Goal: Find specific page/section: Find specific page/section

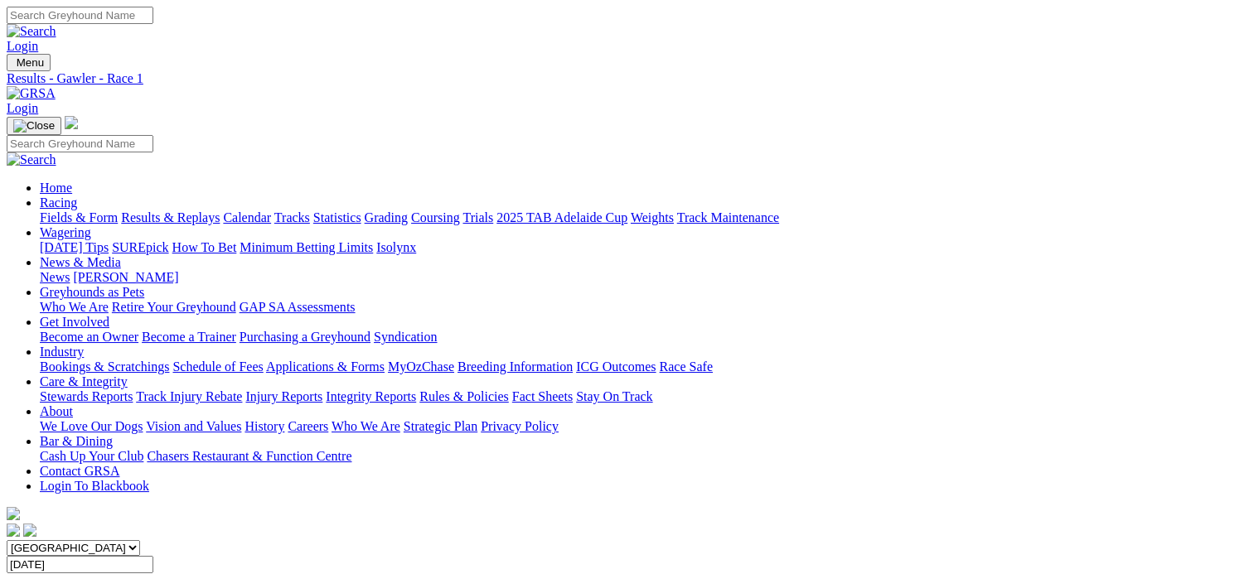
click at [97, 211] on link "Fields & Form" at bounding box center [79, 218] width 78 height 14
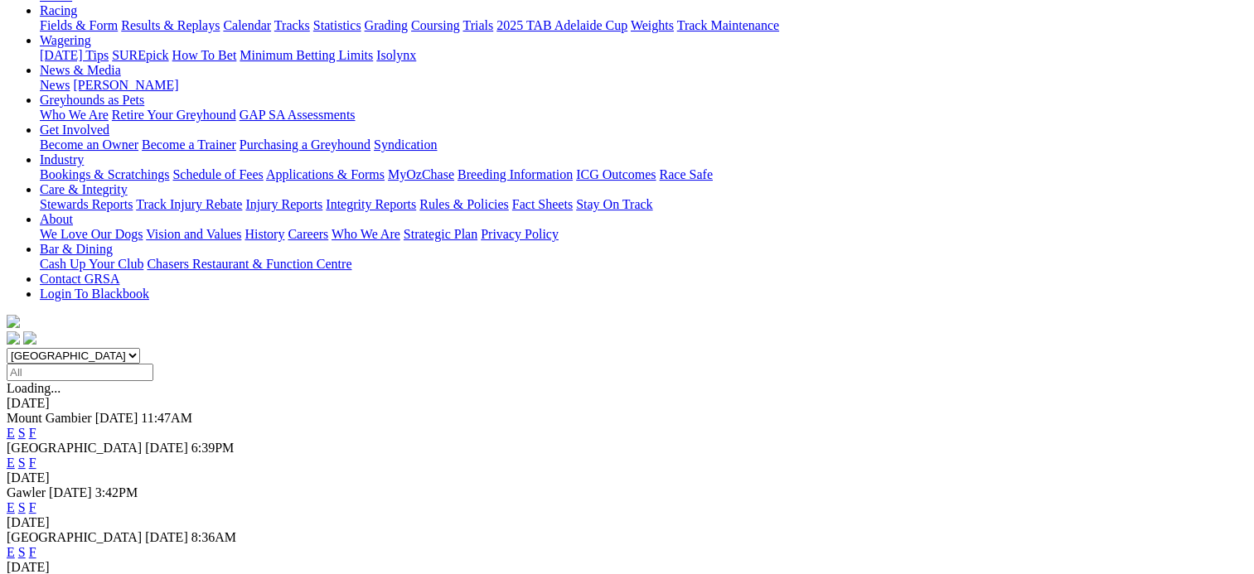
scroll to position [191, 0]
click at [36, 457] on link "F" at bounding box center [32, 464] width 7 height 14
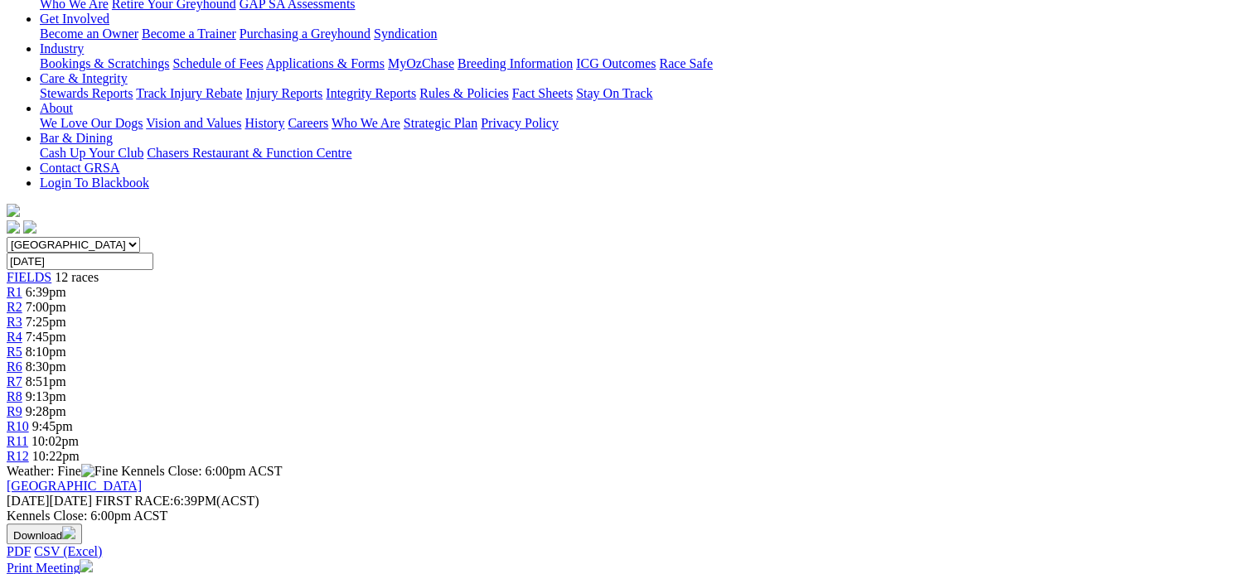
scroll to position [305, 0]
